Goal: Task Accomplishment & Management: Manage account settings

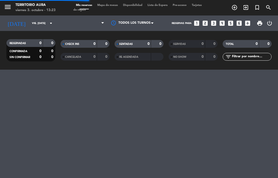
select select "es"
select select "lunch"
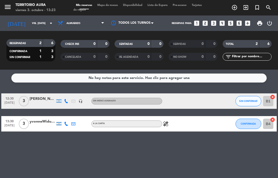
click at [169, 124] on icon "healing" at bounding box center [166, 124] width 6 height 6
click at [40, 125] on div at bounding box center [43, 126] width 26 height 4
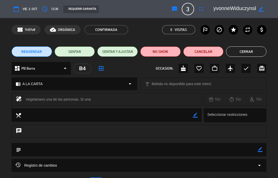
click at [72, 53] on button "SENTAR" at bounding box center [75, 51] width 40 height 10
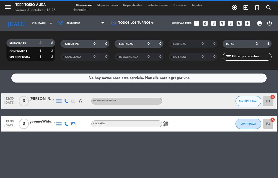
select select "lunch"
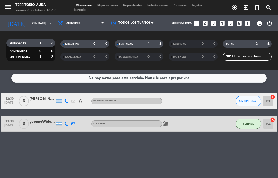
click at [72, 22] on select "Todos los servicios Almuerzo Cena" at bounding box center [81, 23] width 52 height 11
select select "dinner"
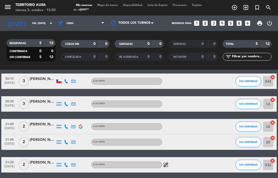
scroll to position [20, 0]
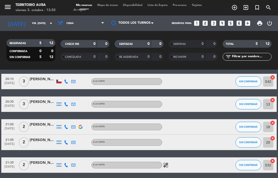
click at [168, 165] on icon "healing" at bounding box center [166, 165] width 6 height 6
click at [166, 164] on icon "healing" at bounding box center [166, 165] width 6 height 6
click at [35, 25] on input "vie. [DATE]" at bounding box center [46, 23] width 35 height 8
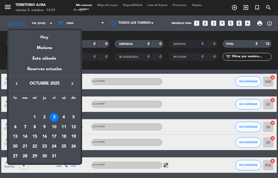
click at [63, 118] on div "4" at bounding box center [63, 117] width 9 height 9
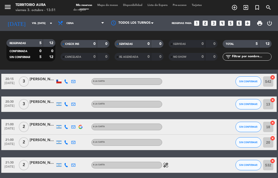
type input "sáb. [DATE]"
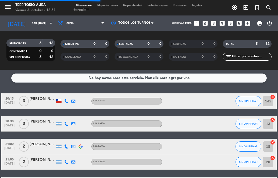
select select "dinner"
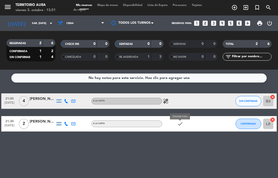
click at [183, 122] on icon "check" at bounding box center [180, 124] width 6 height 6
click at [168, 98] on icon "healing" at bounding box center [166, 101] width 6 height 6
